Goal: Check status: Check status

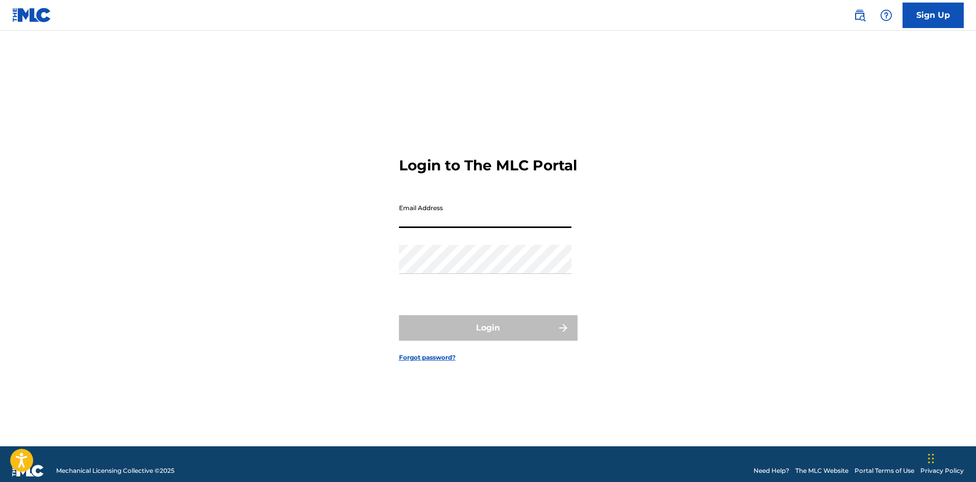
click at [453, 228] on input "Email Address" at bounding box center [485, 213] width 172 height 29
type input "[EMAIL_ADDRESS][DOMAIN_NAME]"
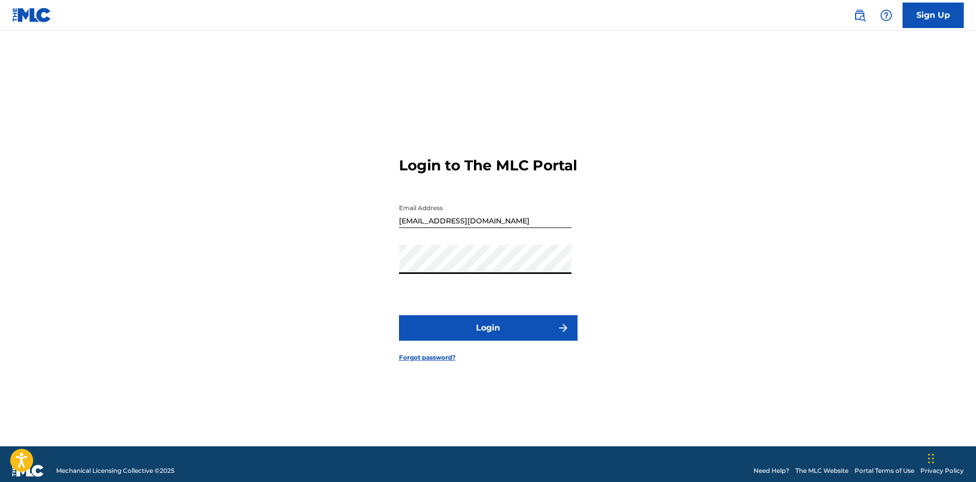
click at [511, 322] on form "Login to The MLC Portal Email Address [EMAIL_ADDRESS][DOMAIN_NAME] Password Log…" at bounding box center [488, 251] width 179 height 390
click at [512, 328] on button "Login" at bounding box center [488, 328] width 179 height 26
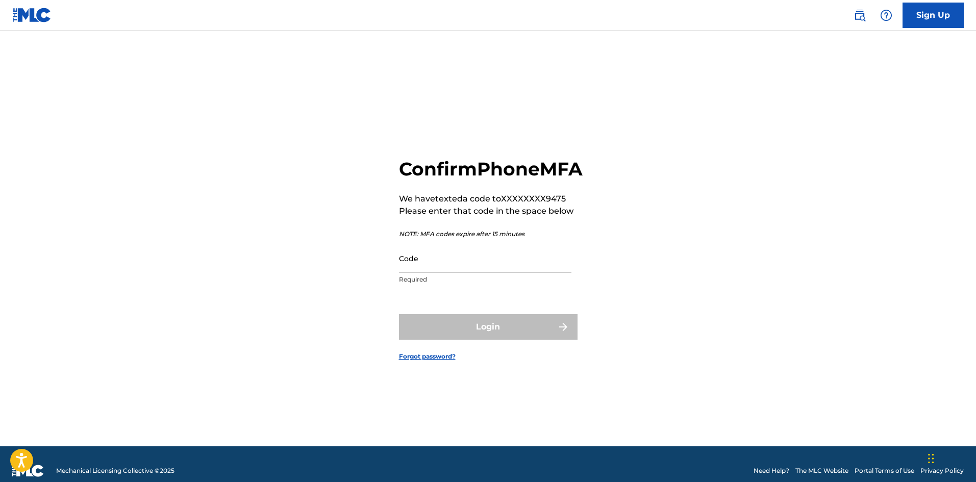
click at [437, 261] on input "Code" at bounding box center [485, 258] width 172 height 29
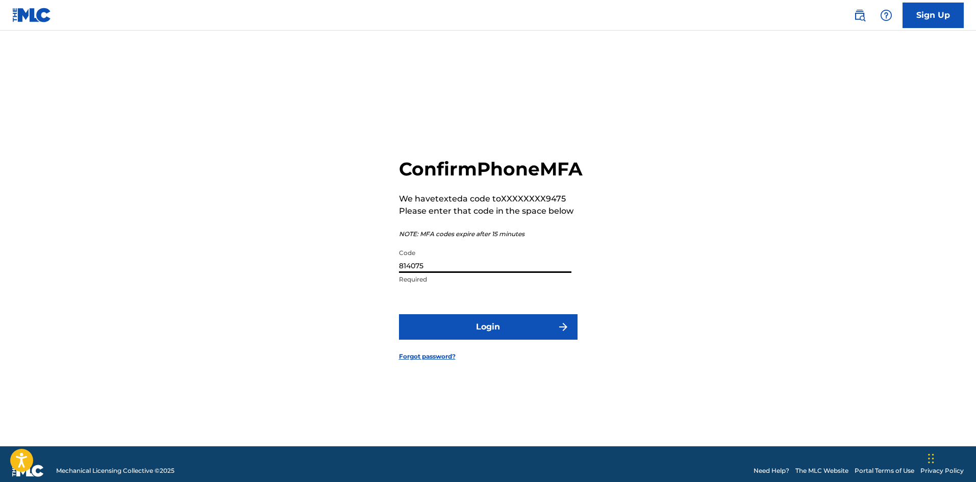
type input "814075"
click at [399, 314] on button "Login" at bounding box center [488, 327] width 179 height 26
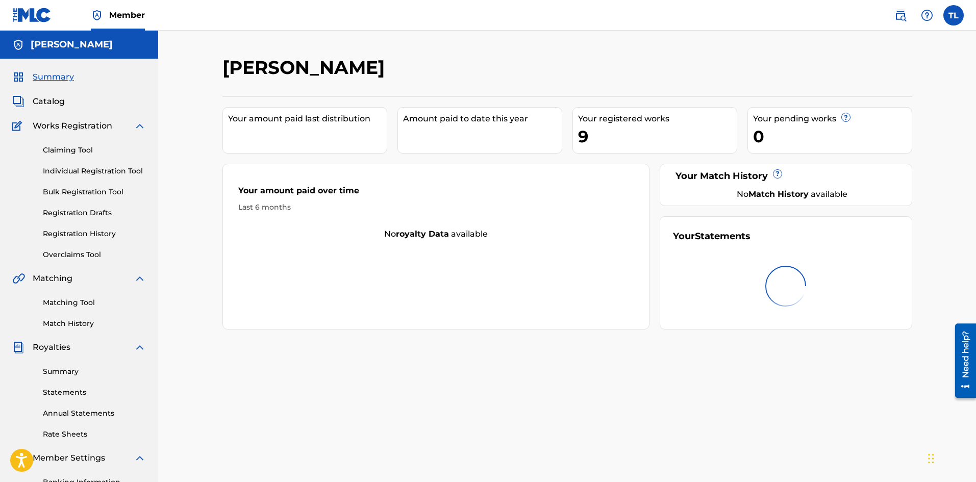
click at [84, 230] on link "Registration History" at bounding box center [94, 234] width 103 height 11
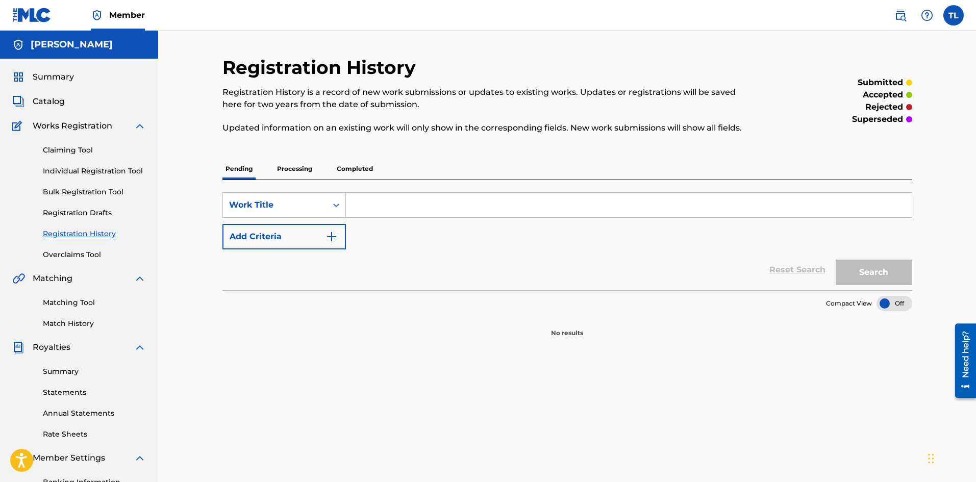
click at [300, 173] on p "Processing" at bounding box center [294, 168] width 41 height 21
click at [373, 165] on p "Completed" at bounding box center [355, 168] width 42 height 21
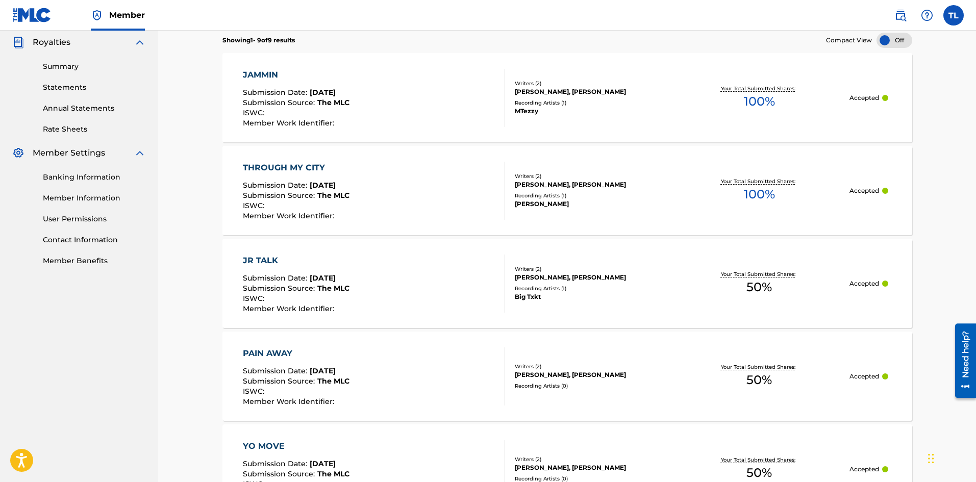
scroll to position [306, 0]
click at [31, 17] on img at bounding box center [31, 15] width 39 height 15
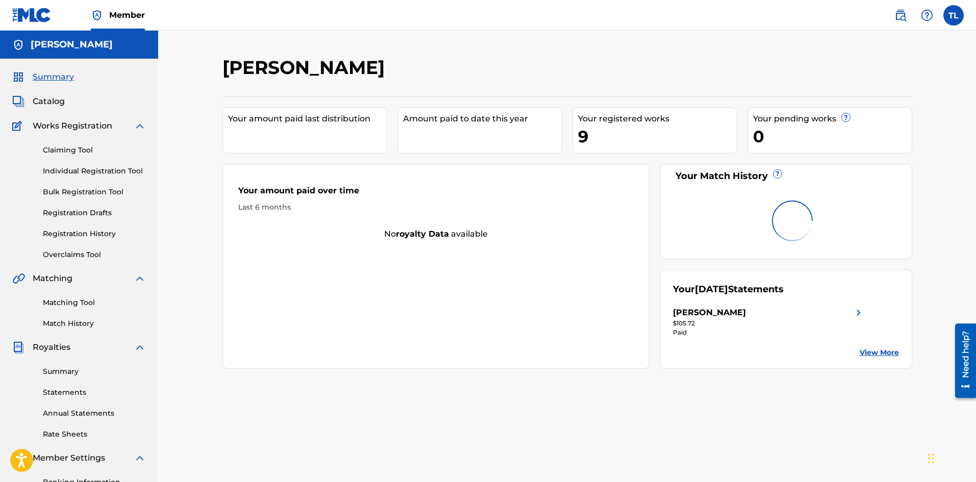
click at [21, 102] on img at bounding box center [18, 101] width 12 height 12
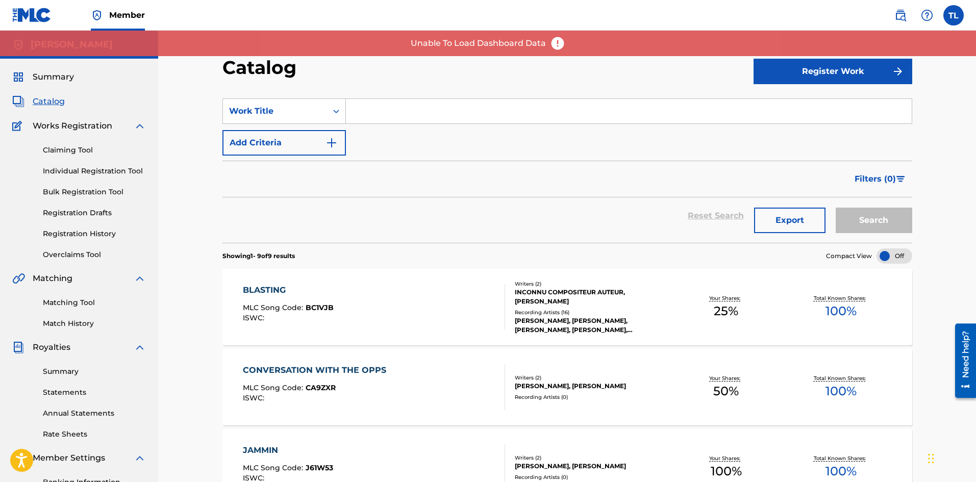
click at [41, 14] on img at bounding box center [31, 15] width 39 height 15
